Goal: Task Accomplishment & Management: Use online tool/utility

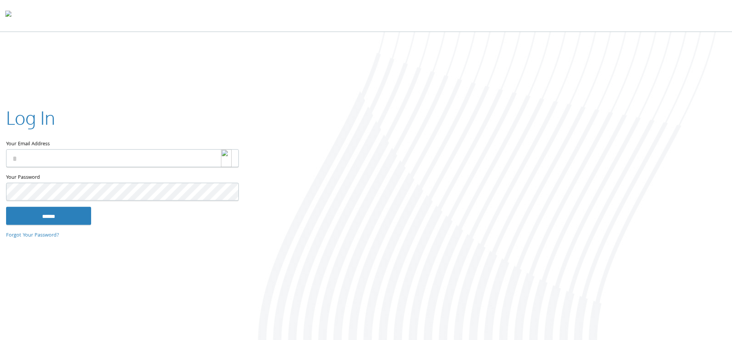
click at [228, 158] on img at bounding box center [226, 158] width 11 height 18
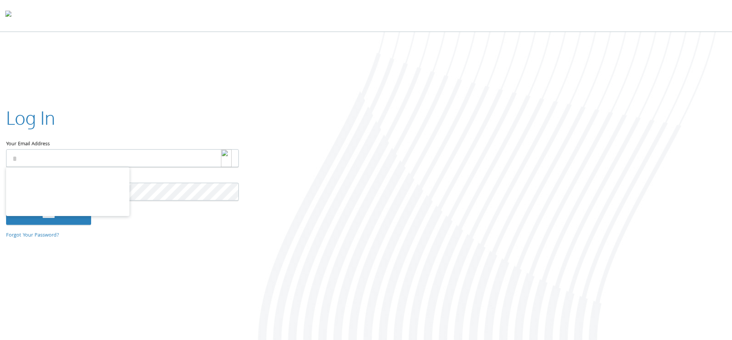
type input "**********"
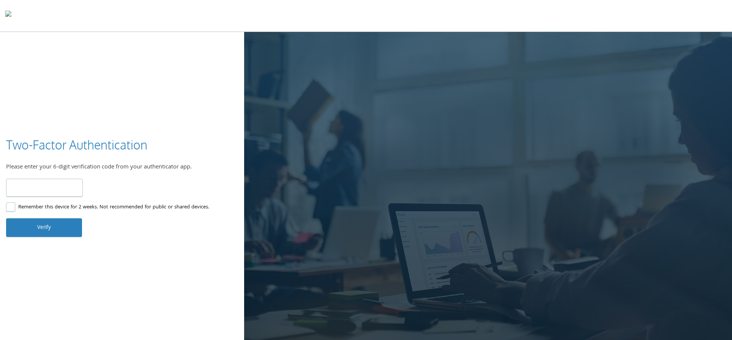
click at [44, 183] on input "number" at bounding box center [44, 188] width 77 height 18
type input "******"
